Goal: Register for event/course

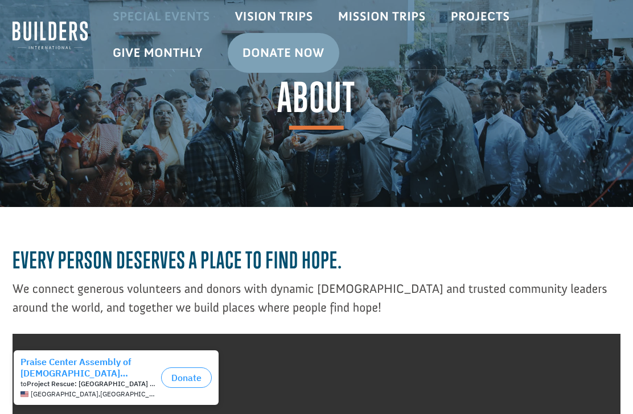
click at [184, 20] on link "Special Events" at bounding box center [161, 16] width 122 height 33
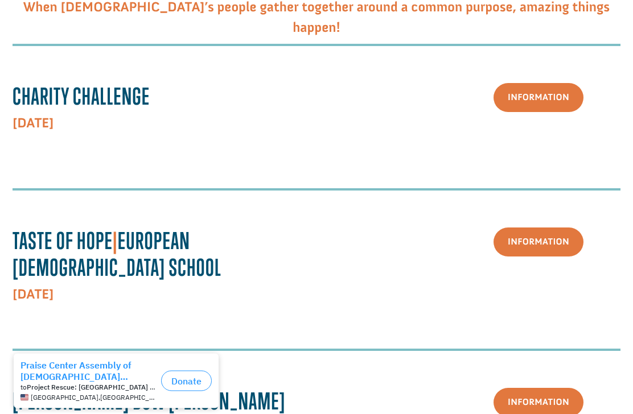
scroll to position [252, 0]
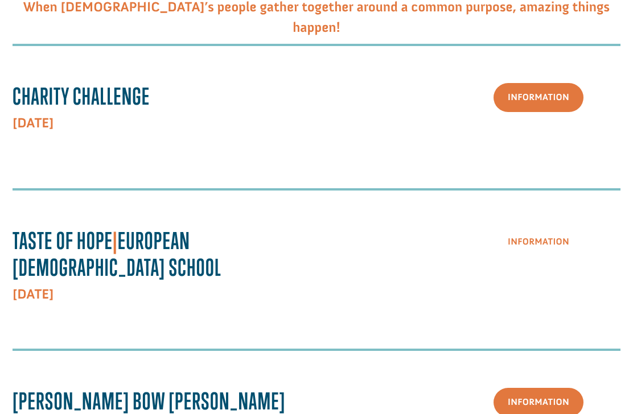
click at [544, 257] on link "Information" at bounding box center [538, 242] width 90 height 29
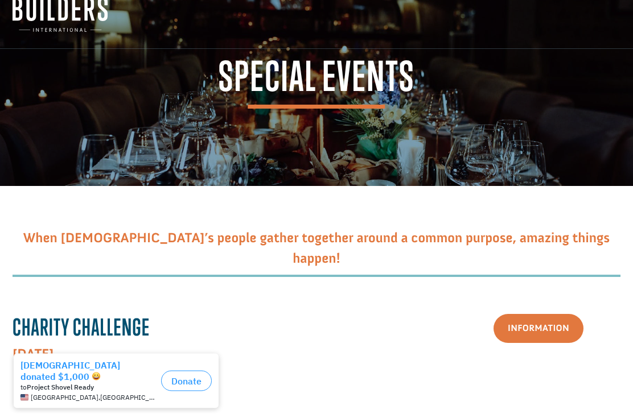
scroll to position [21, 0]
click at [333, 92] on span "Special Events" at bounding box center [317, 82] width 196 height 52
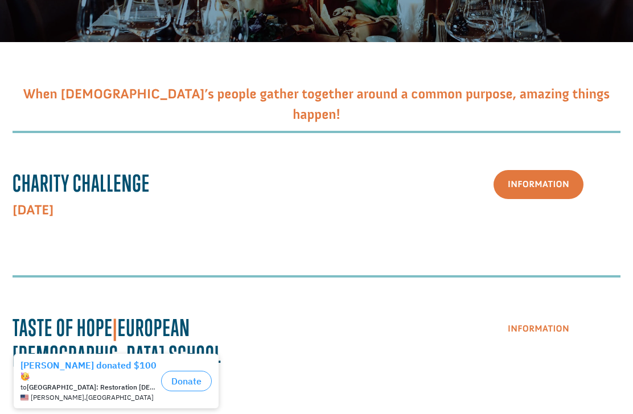
scroll to position [174, 0]
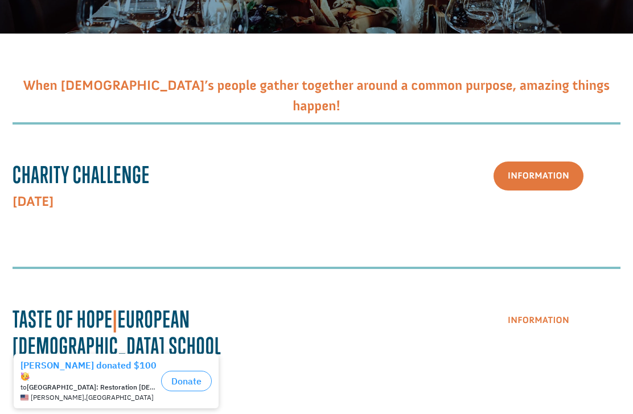
click at [50, 206] on p "[DATE]" at bounding box center [156, 202] width 287 height 20
click at [535, 191] on link "Information" at bounding box center [538, 176] width 90 height 29
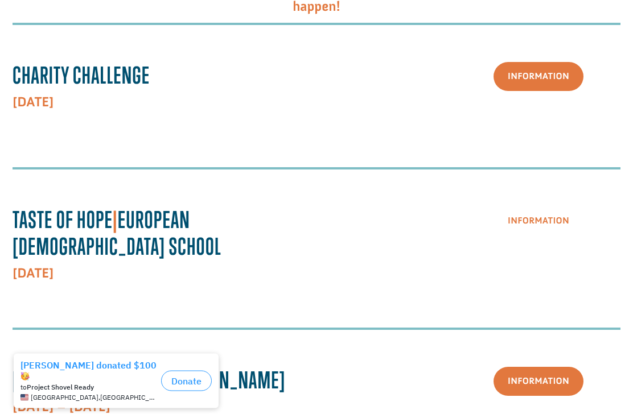
scroll to position [277, 0]
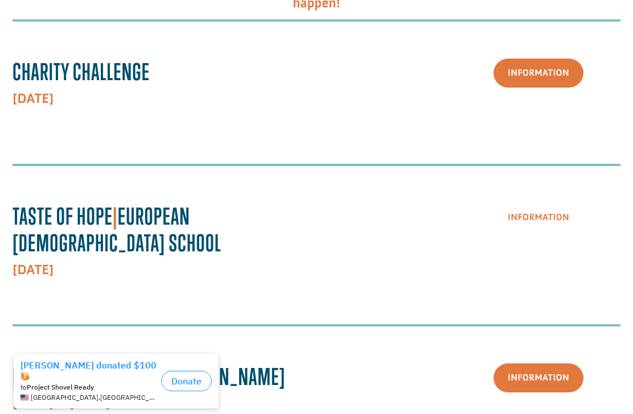
click at [42, 262] on strong "[DATE]" at bounding box center [33, 270] width 41 height 17
click at [560, 229] on link "Information" at bounding box center [538, 217] width 90 height 29
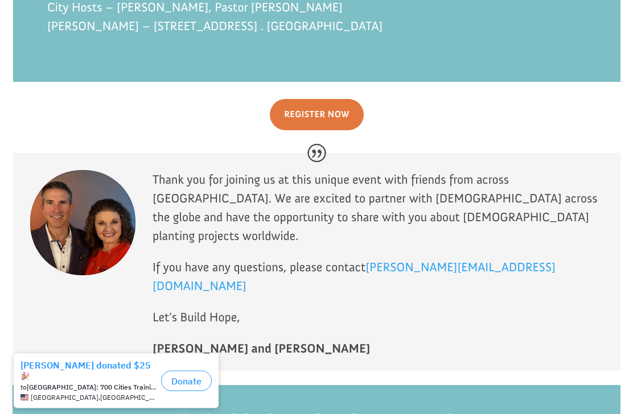
scroll to position [2535, 0]
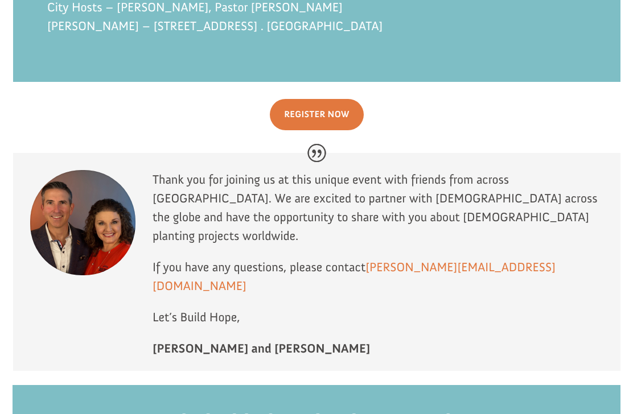
click at [425, 259] on link "[PERSON_NAME][EMAIL_ADDRESS][DOMAIN_NAME]" at bounding box center [354, 279] width 403 height 40
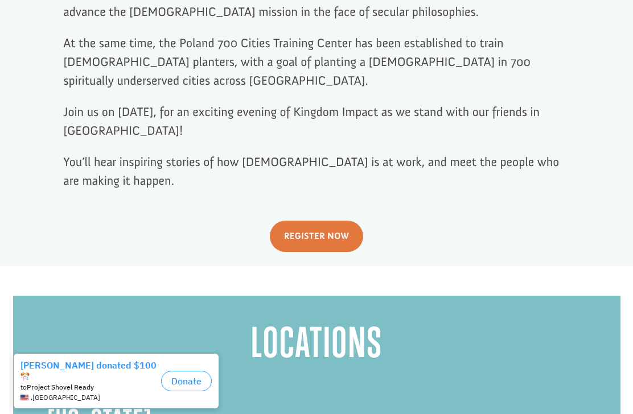
scroll to position [769, 0]
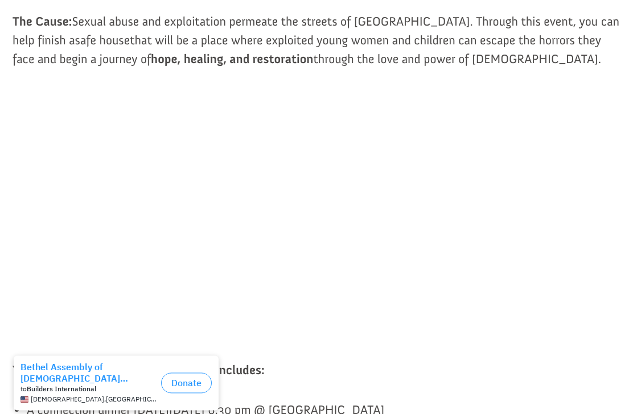
scroll to position [623, 0]
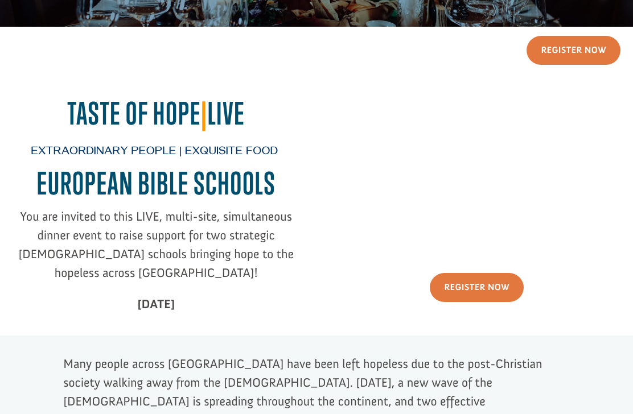
scroll to position [156, 0]
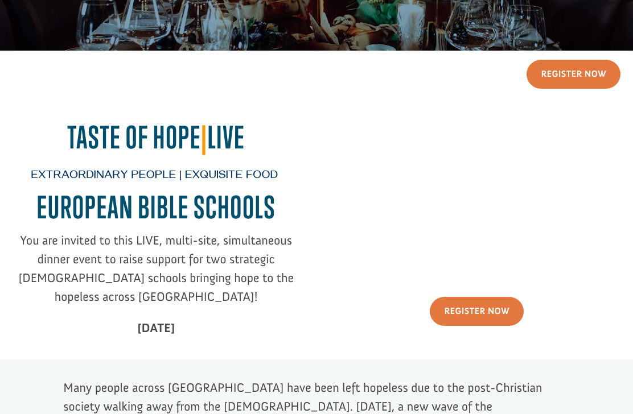
click at [587, 89] on link "Register Now" at bounding box center [573, 74] width 94 height 29
